Goal: Navigation & Orientation: Go to known website

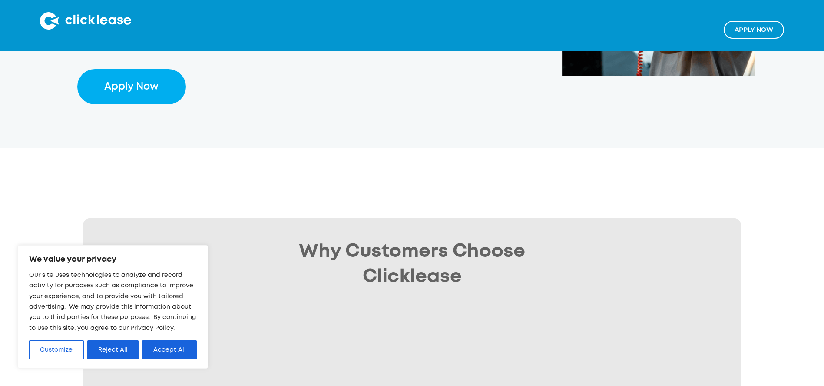
scroll to position [487, 0]
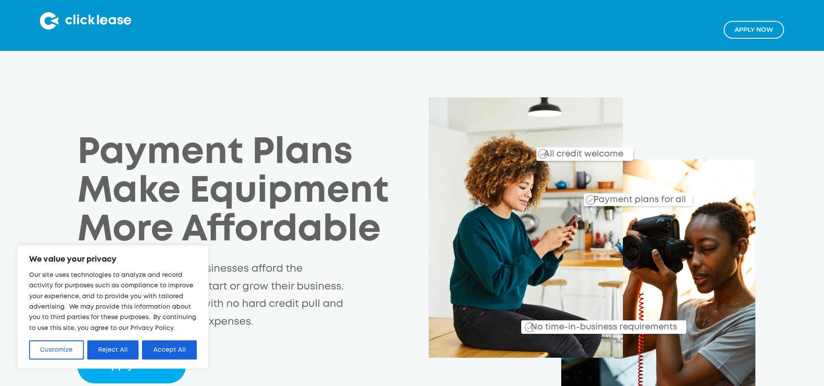
click at [61, 18] on img at bounding box center [85, 20] width 91 height 17
click at [74, 25] on img at bounding box center [85, 20] width 91 height 17
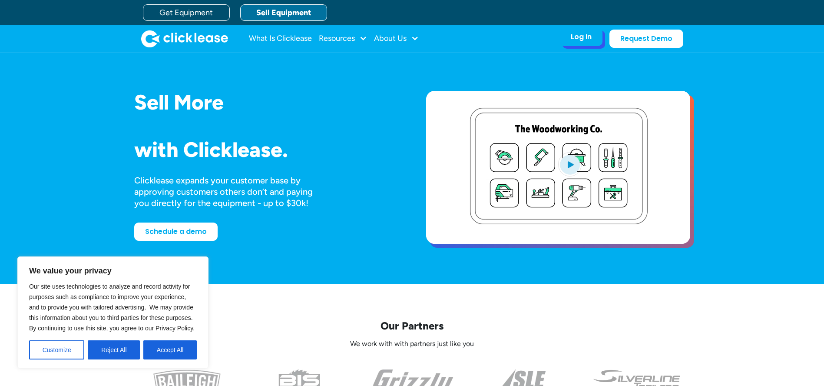
click at [575, 43] on div "Log In Account login I use Clicklease to get my equipment Partner Portal I offe…" at bounding box center [581, 37] width 43 height 18
click at [581, 38] on div "Log In" at bounding box center [581, 37] width 21 height 9
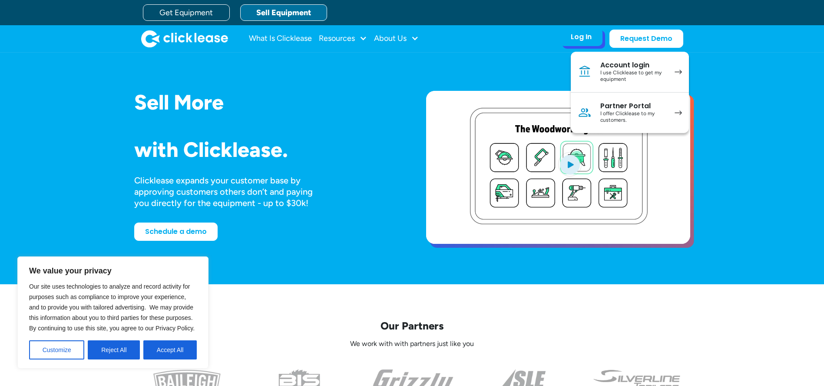
click at [633, 102] on div "Partner Portal" at bounding box center [633, 106] width 66 height 9
